Goal: Check status

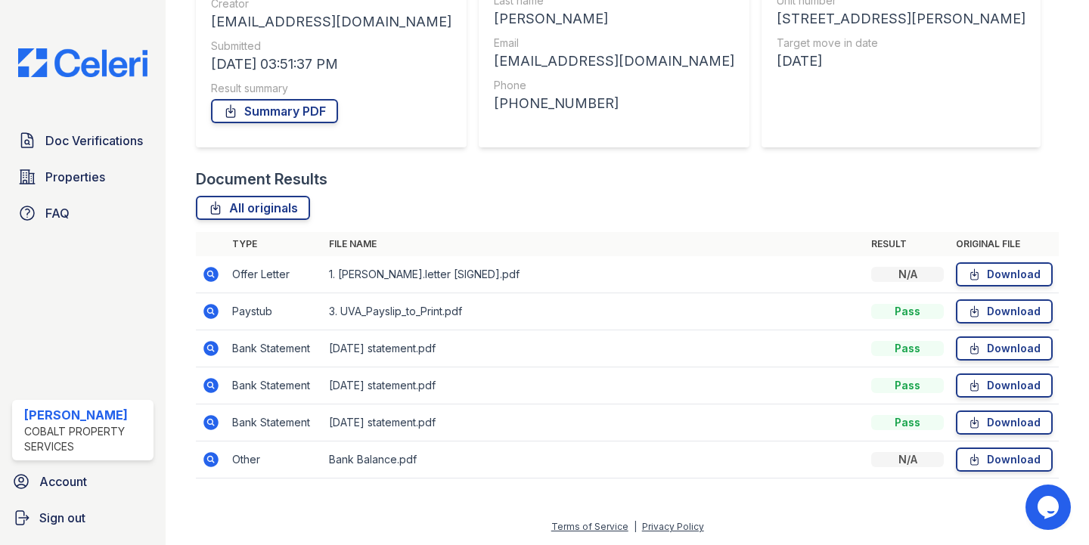
click at [210, 309] on icon at bounding box center [211, 311] width 4 height 4
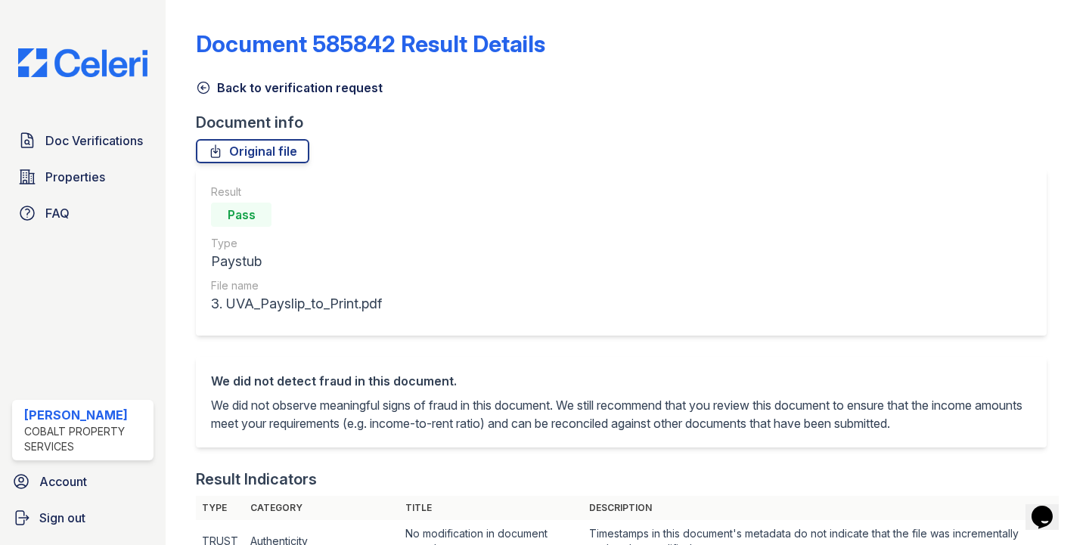
click at [208, 88] on icon at bounding box center [203, 87] width 15 height 15
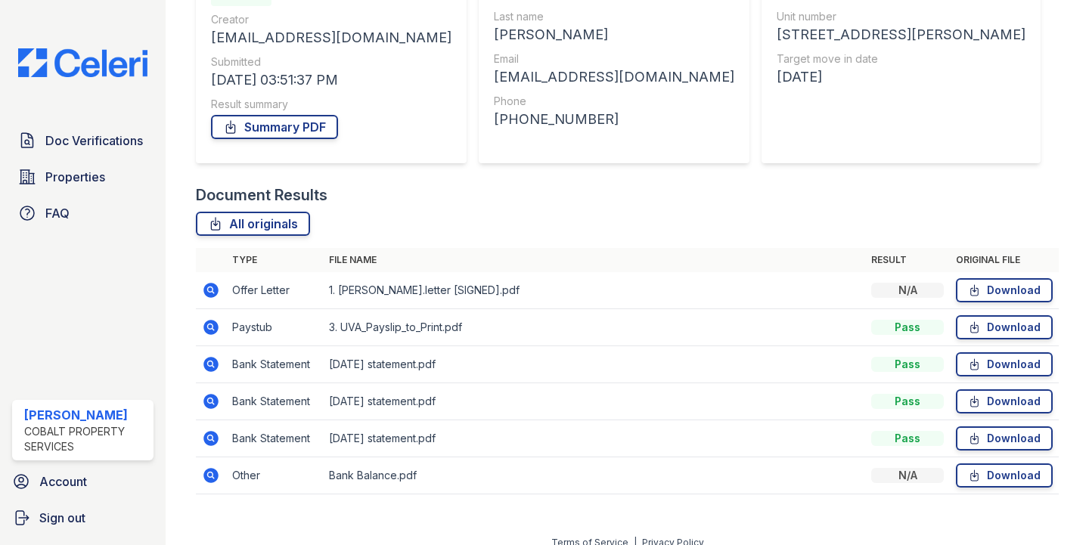
scroll to position [204, 0]
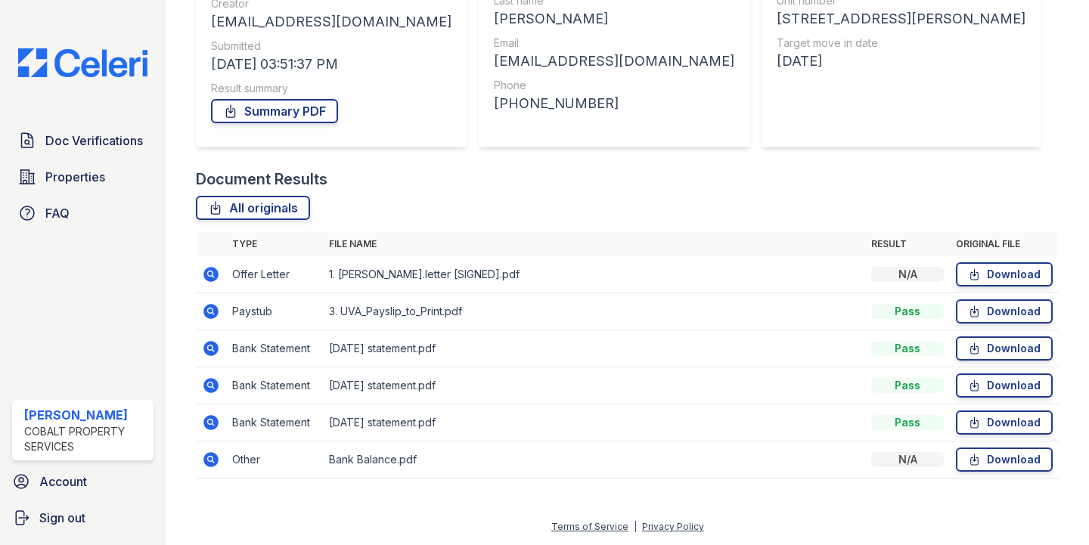
click at [208, 309] on icon at bounding box center [211, 312] width 18 height 18
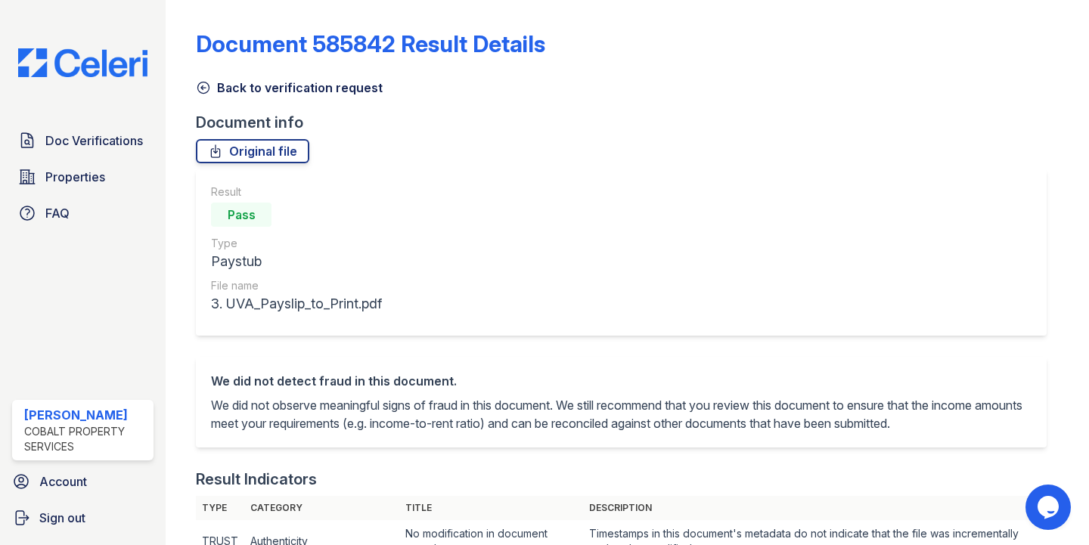
click at [200, 90] on icon at bounding box center [203, 87] width 15 height 15
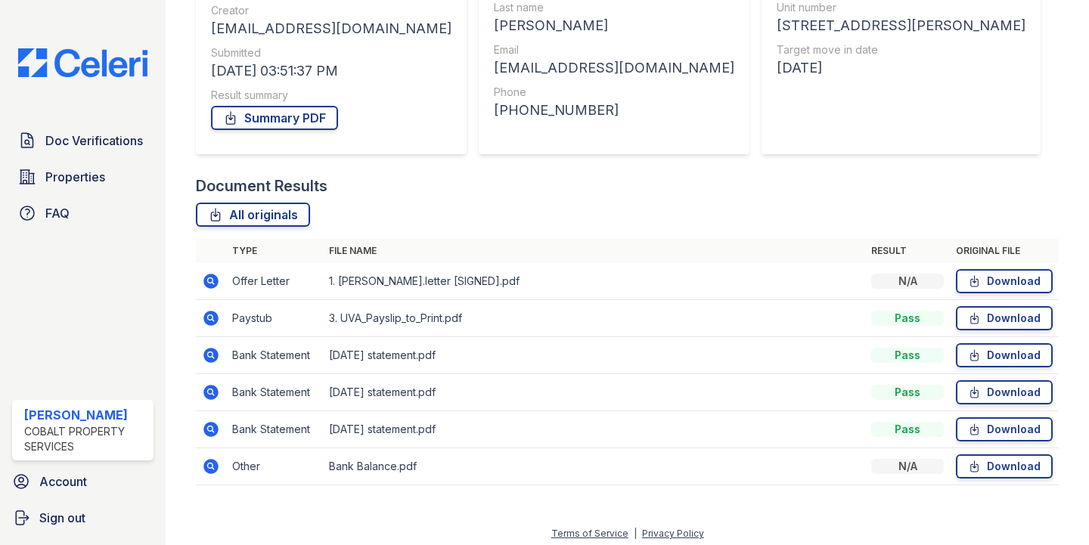
scroll to position [204, 0]
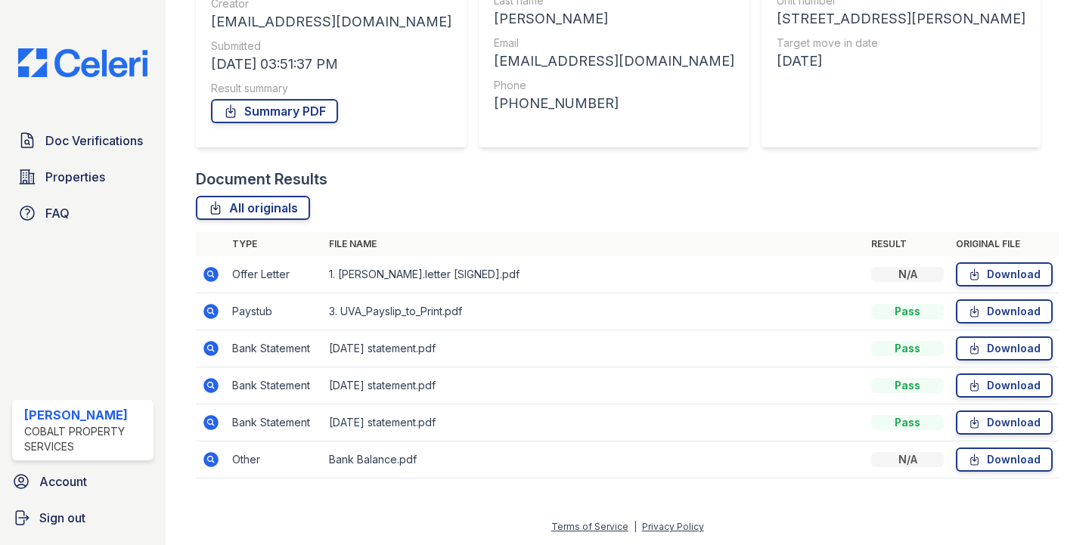
click at [211, 272] on icon at bounding box center [211, 274] width 4 height 4
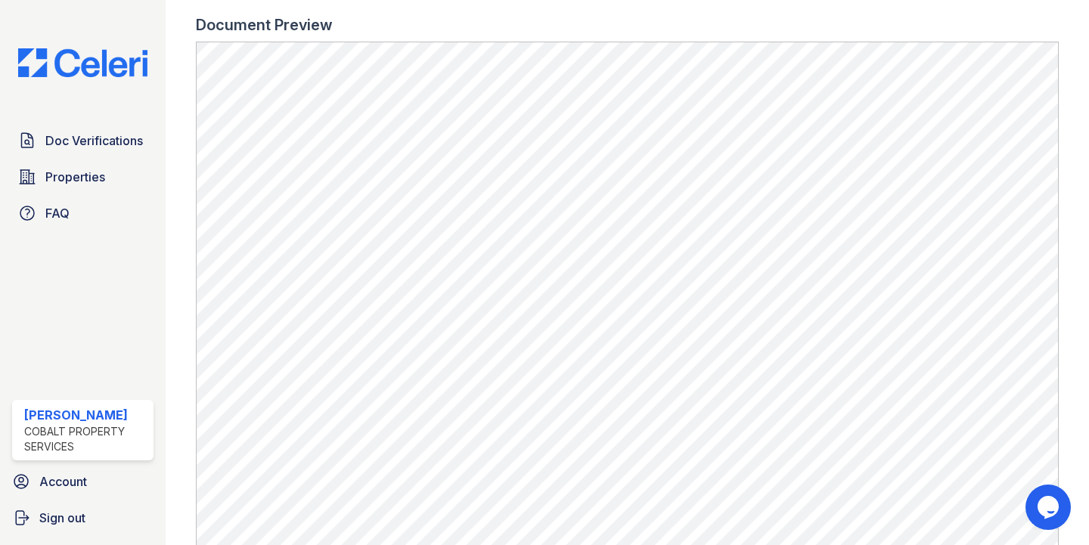
scroll to position [566, 0]
